Goal: Task Accomplishment & Management: Complete application form

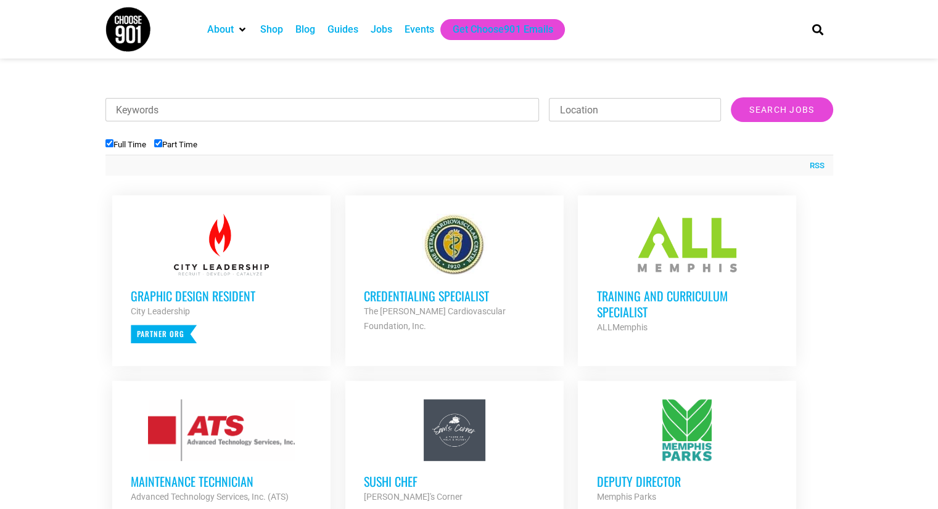
scroll to position [432, 0]
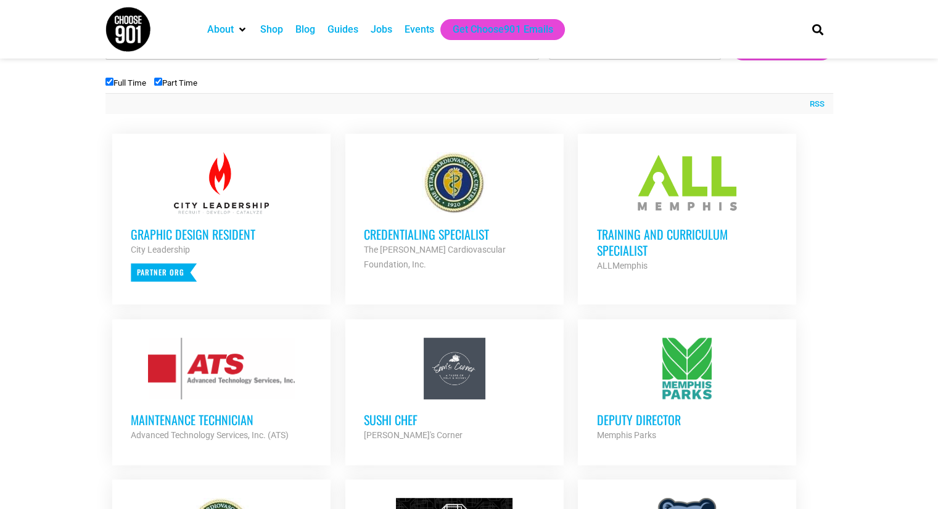
click at [641, 210] on div at bounding box center [686, 183] width 181 height 62
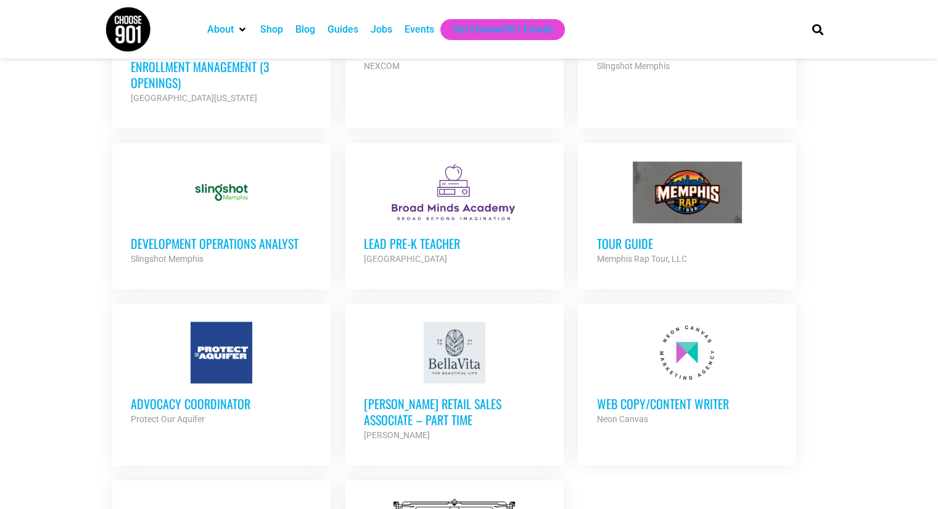
scroll to position [1110, 0]
